Goal: Contribute content: Add original content to the website for others to see

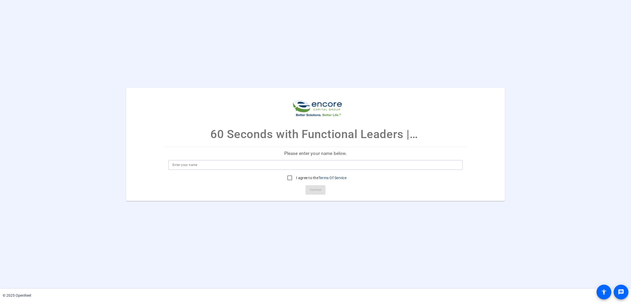
click at [194, 163] on input at bounding box center [316, 165] width 286 height 6
type input "Amene"
click at [288, 178] on input "I agree to the Terms Of Service" at bounding box center [290, 178] width 11 height 11
checkbox input "true"
click at [317, 189] on span "Continue" at bounding box center [316, 190] width 12 height 8
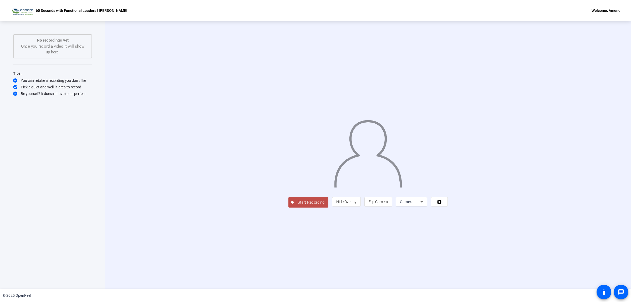
click at [294, 205] on span "Start Recording" at bounding box center [311, 202] width 35 height 6
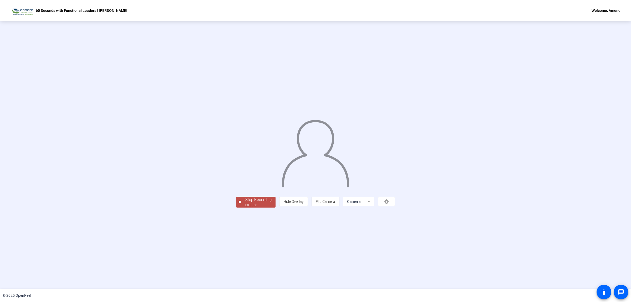
click at [245, 203] on div "Stop Recording" at bounding box center [258, 200] width 26 height 6
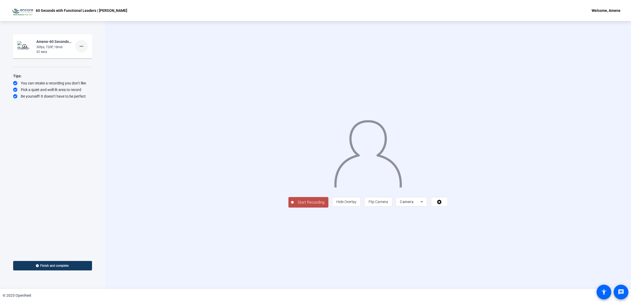
click at [83, 47] on mat-icon "more_horiz" at bounding box center [81, 46] width 6 height 6
click at [91, 57] on span "Delete clip" at bounding box center [89, 57] width 21 height 6
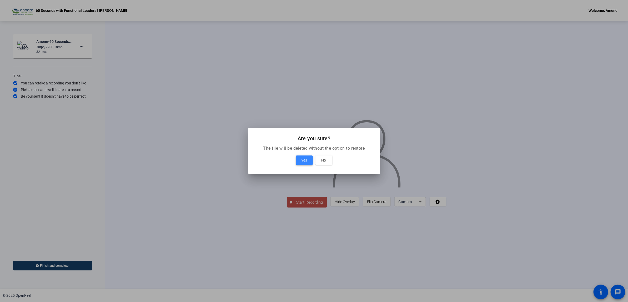
click at [309, 163] on span at bounding box center [304, 160] width 17 height 13
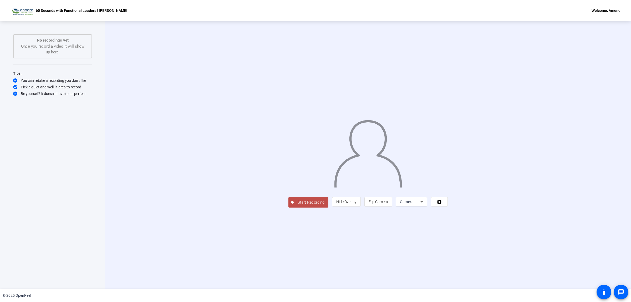
click at [425, 205] on icon at bounding box center [422, 202] width 6 height 6
click at [566, 239] on div at bounding box center [315, 151] width 631 height 302
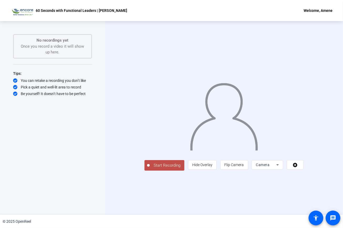
click at [150, 168] on span "Start Recording" at bounding box center [167, 165] width 35 height 6
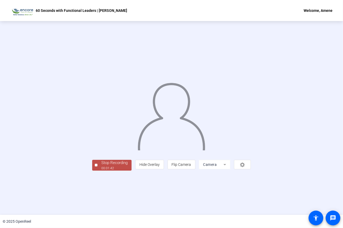
click at [159, 208] on div "Stop Recording 00:01:42 person Hide Overlay flip Flip Camera Camera" at bounding box center [171, 118] width 343 height 194
click at [102, 166] on div "Stop Recording" at bounding box center [115, 163] width 26 height 6
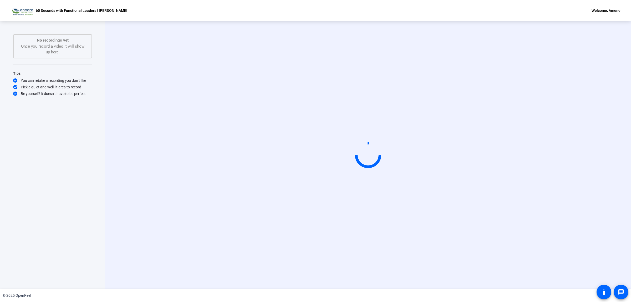
click at [608, 57] on div "Start Recording" at bounding box center [368, 155] width 526 height 268
click at [564, 177] on div "Start Recording" at bounding box center [368, 155] width 447 height 44
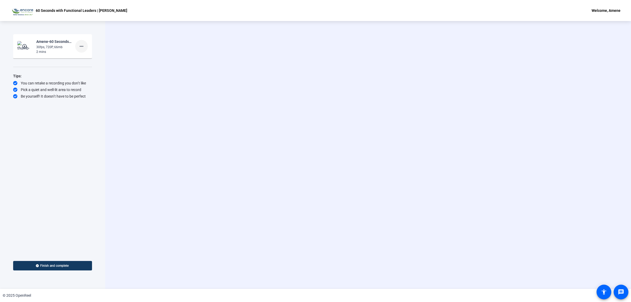
click at [79, 49] on mat-icon "more_horiz" at bounding box center [81, 46] width 6 height 6
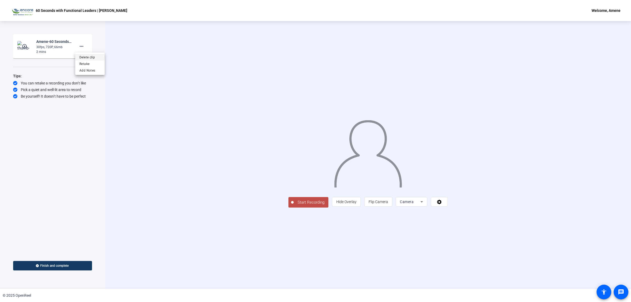
click at [93, 59] on span "Delete clip" at bounding box center [89, 57] width 21 height 6
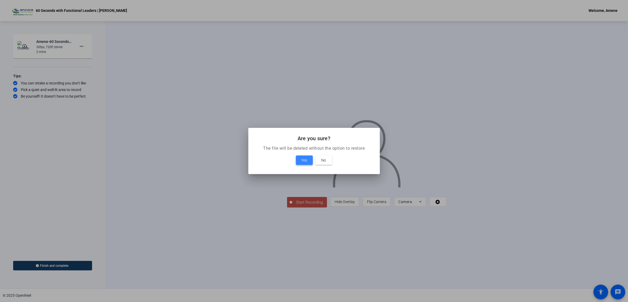
click at [305, 158] on span "Yes" at bounding box center [304, 160] width 6 height 6
